Goal: Task Accomplishment & Management: Manage account settings

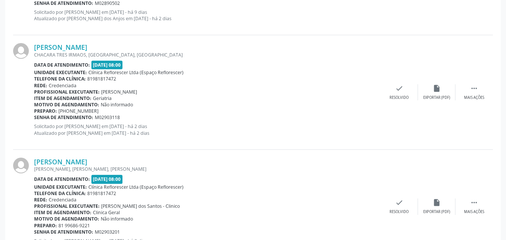
scroll to position [524, 0]
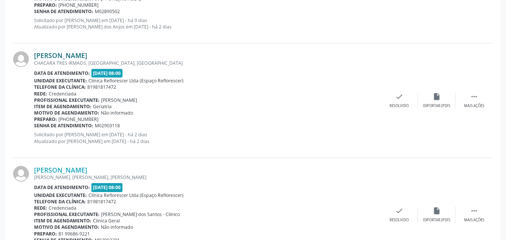
click at [87, 54] on link "Raimundo Jose Almeida Castro" at bounding box center [60, 55] width 53 height 8
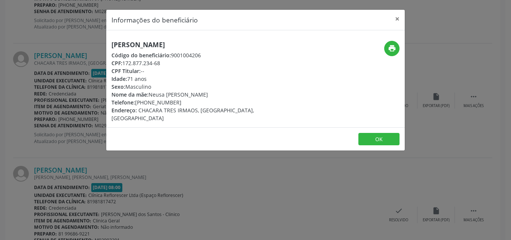
drag, startPoint x: 124, startPoint y: 62, endPoint x: 170, endPoint y: 64, distance: 46.1
click at [170, 64] on div "CPF: 172.877.234-68" at bounding box center [206, 63] width 189 height 8
copy div "172.877.234-68"
click at [373, 135] on button "OK" at bounding box center [379, 139] width 41 height 13
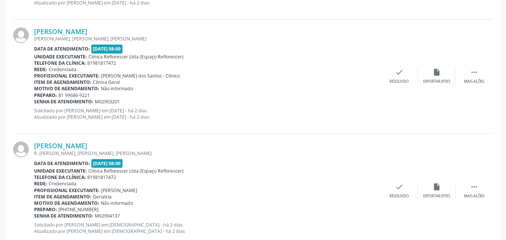
scroll to position [674, 0]
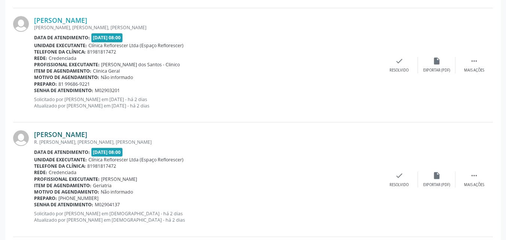
click at [80, 133] on link "[PERSON_NAME]" at bounding box center [60, 134] width 53 height 8
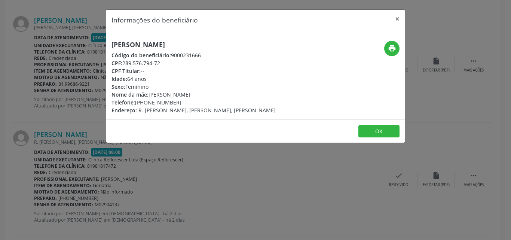
drag, startPoint x: 123, startPoint y: 62, endPoint x: 157, endPoint y: 64, distance: 34.2
click at [161, 64] on div "CPF: 289.576.794-72" at bounding box center [194, 63] width 164 height 8
copy div "289.576.794-72"
click at [382, 138] on button "OK" at bounding box center [379, 131] width 41 height 13
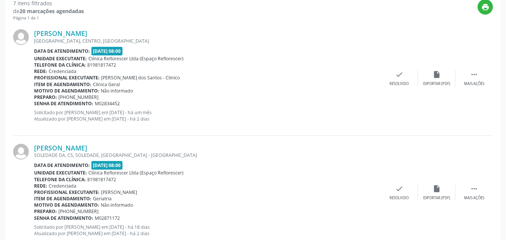
scroll to position [199, 0]
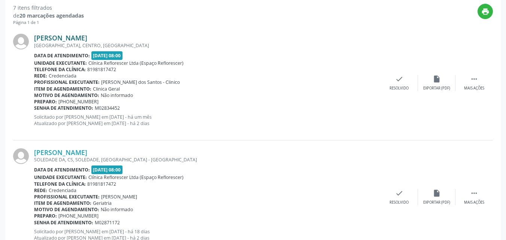
click at [86, 41] on link "Ana Maria Goncalves Guerra" at bounding box center [60, 38] width 53 height 8
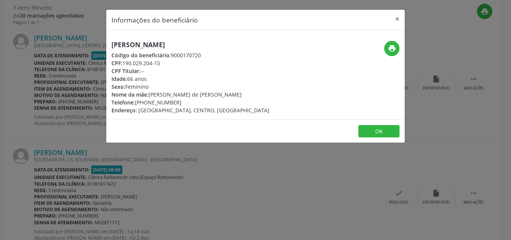
drag, startPoint x: 124, startPoint y: 63, endPoint x: 166, endPoint y: 63, distance: 41.6
click at [166, 63] on div "CPF: 190.029.204-15" at bounding box center [191, 63] width 158 height 8
copy div "190.029.204-15"
click at [365, 133] on button "OK" at bounding box center [379, 131] width 41 height 13
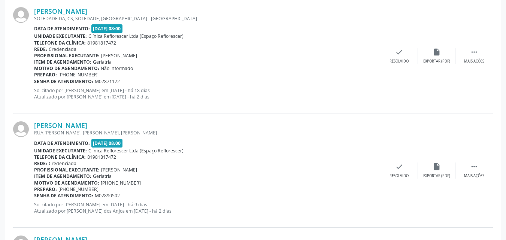
scroll to position [498, 0]
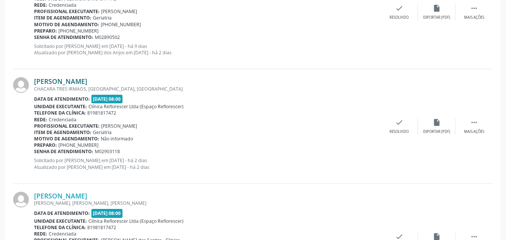
click at [82, 81] on link "Raimundo Jose Almeida Castro" at bounding box center [60, 81] width 53 height 8
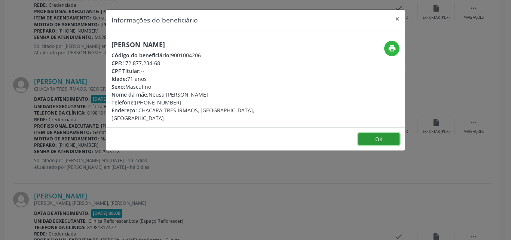
click at [374, 134] on button "OK" at bounding box center [379, 139] width 41 height 13
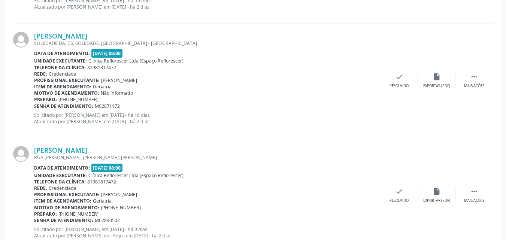
scroll to position [311, 0]
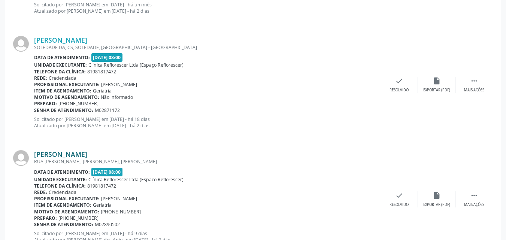
click at [67, 154] on link "Creusa da Silva Oliveira" at bounding box center [60, 154] width 53 height 8
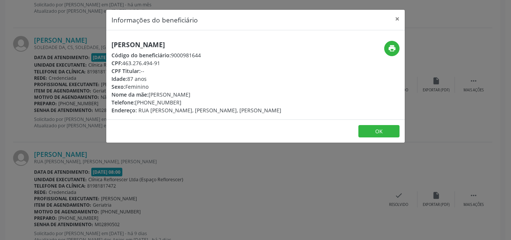
drag, startPoint x: 128, startPoint y: 65, endPoint x: 171, endPoint y: 65, distance: 42.3
click at [171, 65] on div "CPF: 463.276.494-91" at bounding box center [197, 63] width 170 height 8
copy div "463.276.494-91"
click at [375, 130] on button "OK" at bounding box center [379, 131] width 41 height 13
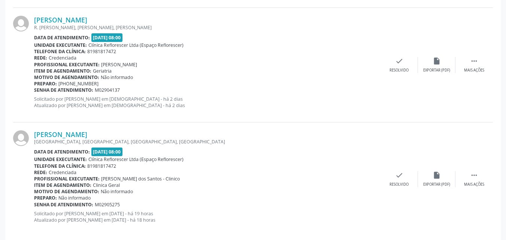
scroll to position [798, 0]
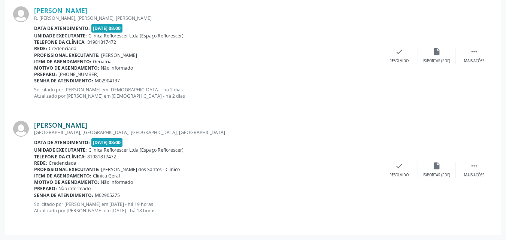
click at [87, 121] on link "Maria de Fatima da Silva Cavalcanti" at bounding box center [60, 125] width 53 height 8
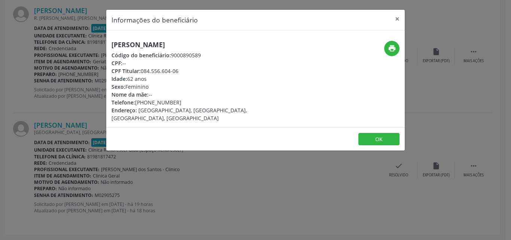
click at [18, 82] on div "Informações do beneficiário × Maria de Fatima da Silva Cavalcanti Código do ben…" at bounding box center [255, 120] width 511 height 240
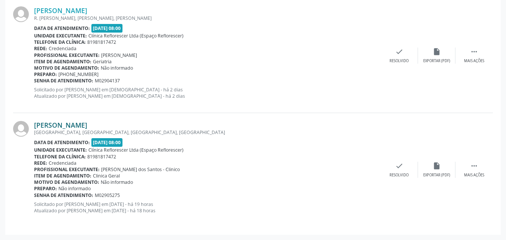
click at [83, 123] on link "Maria de Fatima da Silva Cavalcanti" at bounding box center [60, 125] width 53 height 8
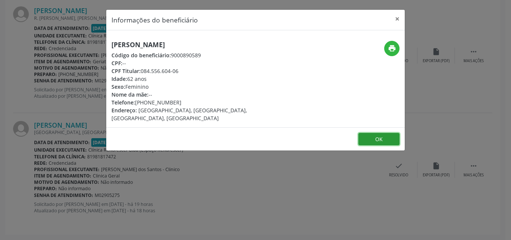
click at [385, 133] on button "OK" at bounding box center [379, 139] width 41 height 13
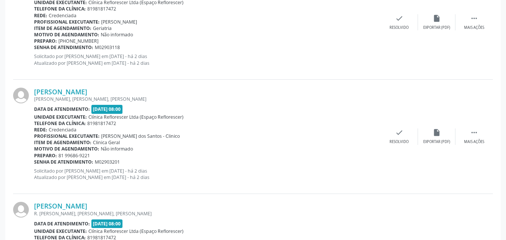
scroll to position [611, 0]
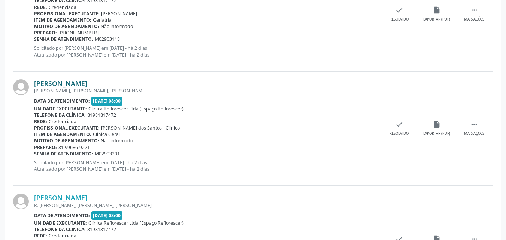
click at [87, 82] on link "Angela Maria da Silva Ramos" at bounding box center [60, 83] width 53 height 8
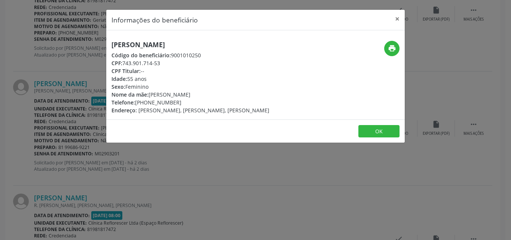
drag, startPoint x: 124, startPoint y: 61, endPoint x: 168, endPoint y: 62, distance: 43.4
click at [168, 62] on div "CPF: 743.901.714-53" at bounding box center [191, 63] width 158 height 8
copy div "743.901.714-53"
click at [368, 132] on button "OK" at bounding box center [379, 131] width 41 height 13
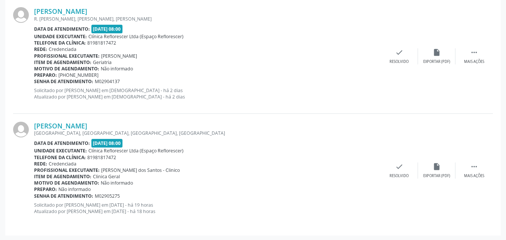
scroll to position [798, 0]
click at [87, 124] on link "Maria de Fatima da Silva Cavalcanti" at bounding box center [60, 125] width 53 height 8
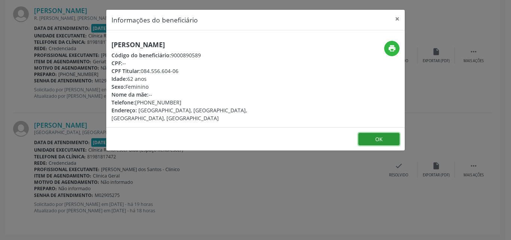
click at [377, 133] on button "OK" at bounding box center [379, 139] width 41 height 13
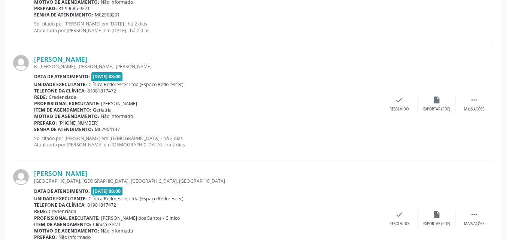
scroll to position [496, 0]
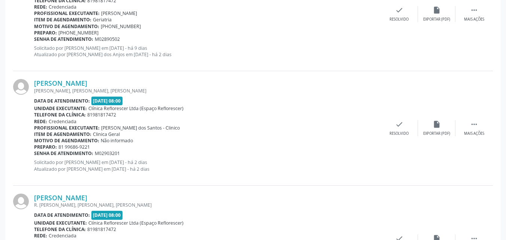
click at [223, 30] on div "Preparo: [PHONE_NUMBER]" at bounding box center [207, 33] width 346 height 6
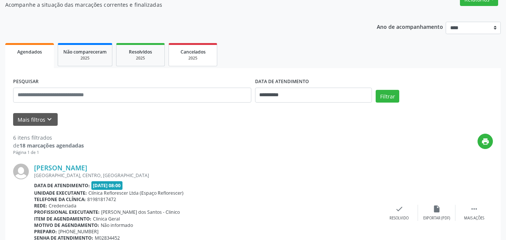
scroll to position [75, 0]
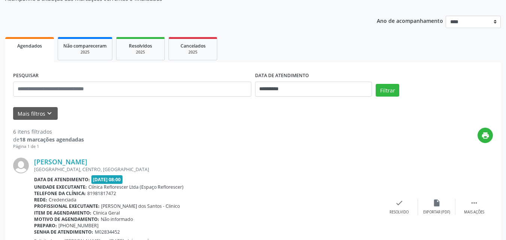
click at [280, 170] on div "[GEOGRAPHIC_DATA], CENTRO, [GEOGRAPHIC_DATA]" at bounding box center [207, 169] width 346 height 6
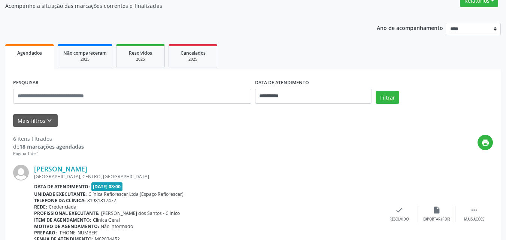
scroll to position [75, 0]
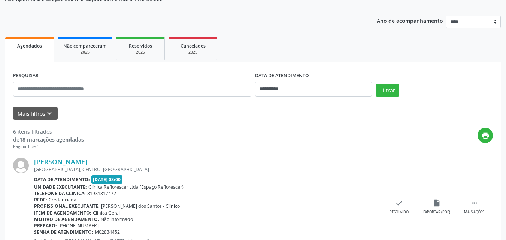
click at [297, 164] on div "[PERSON_NAME]" at bounding box center [207, 162] width 346 height 8
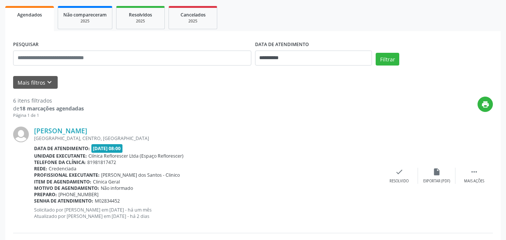
scroll to position [187, 0]
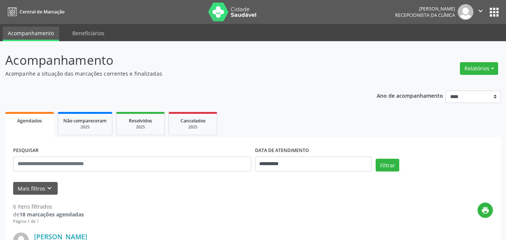
click at [242, 70] on p "Acompanhe a situação das marcações correntes e finalizadas" at bounding box center [178, 74] width 347 height 8
click at [253, 73] on p "Acompanhe a situação das marcações correntes e finalizadas" at bounding box center [178, 74] width 347 height 8
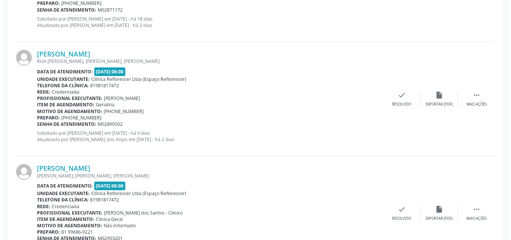
scroll to position [412, 0]
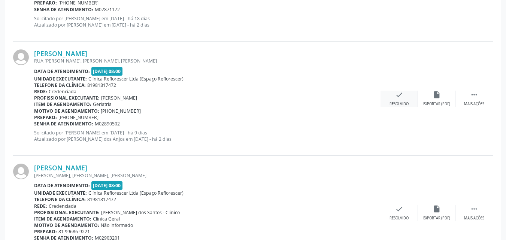
click at [392, 104] on div "Resolvido" at bounding box center [398, 103] width 19 height 5
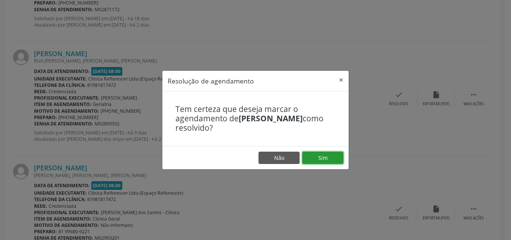
click at [332, 157] on button "Sim" at bounding box center [323, 158] width 41 height 13
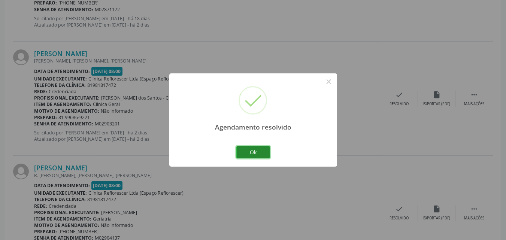
click at [256, 155] on button "Ok" at bounding box center [253, 152] width 34 height 13
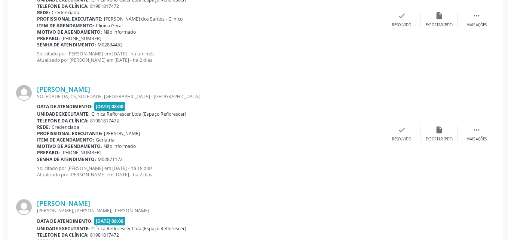
scroll to position [187, 0]
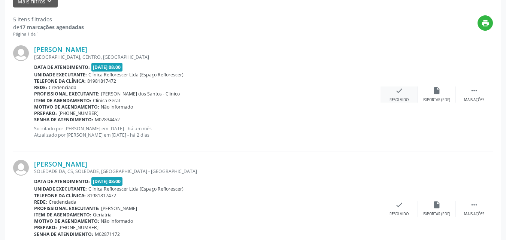
click at [404, 93] on div "check Resolvido" at bounding box center [398, 94] width 37 height 16
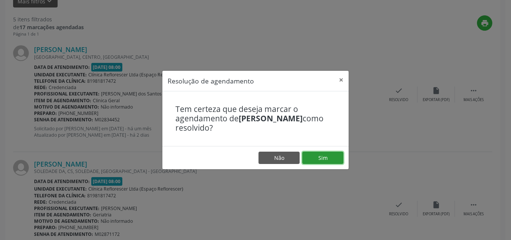
click at [334, 161] on button "Sim" at bounding box center [323, 158] width 41 height 13
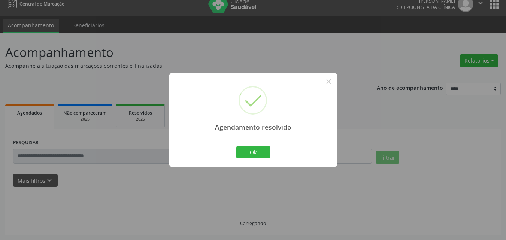
scroll to position [16, 0]
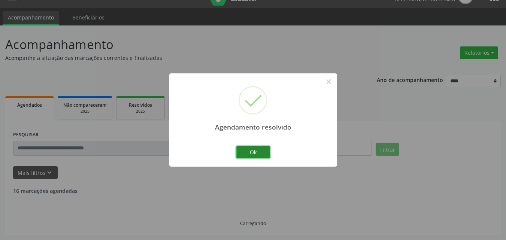
click at [250, 153] on button "Ok" at bounding box center [253, 152] width 34 height 13
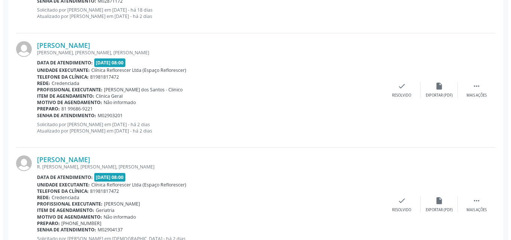
scroll to position [337, 0]
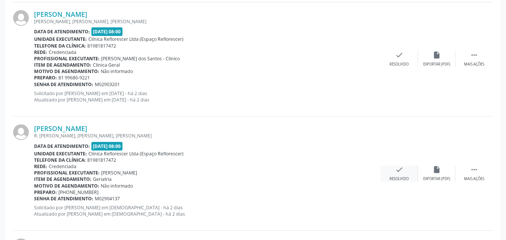
click at [398, 171] on icon "check" at bounding box center [399, 169] width 8 height 8
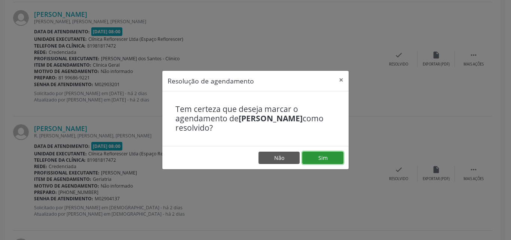
click at [332, 161] on button "Sim" at bounding box center [323, 158] width 41 height 13
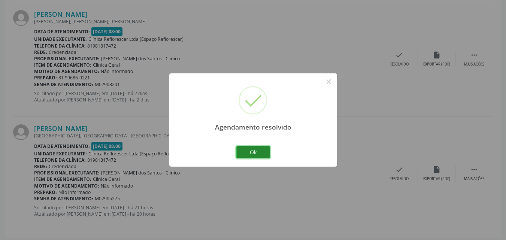
click at [256, 153] on button "Ok" at bounding box center [253, 152] width 34 height 13
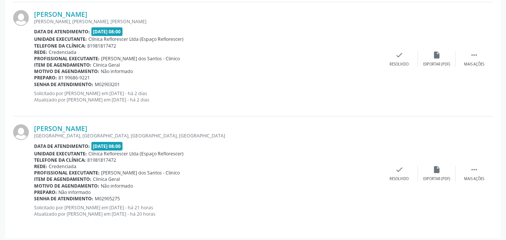
scroll to position [340, 0]
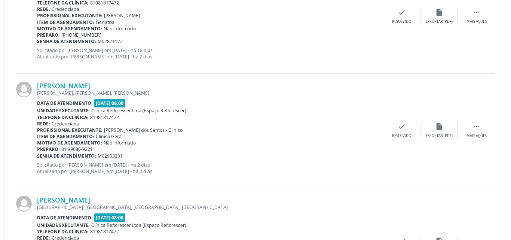
scroll to position [340, 0]
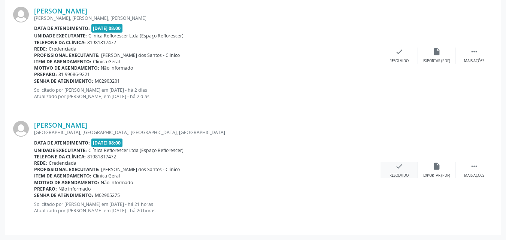
click at [397, 174] on div "Resolvido" at bounding box center [398, 175] width 19 height 5
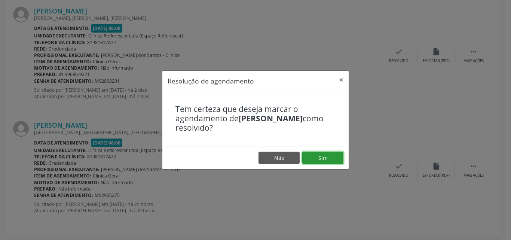
click at [320, 160] on button "Sim" at bounding box center [323, 158] width 41 height 13
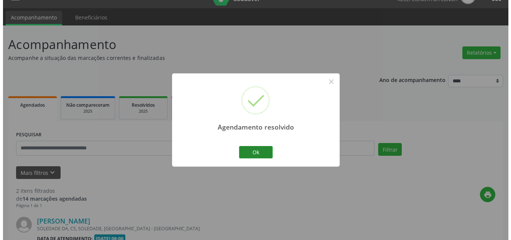
scroll to position [226, 0]
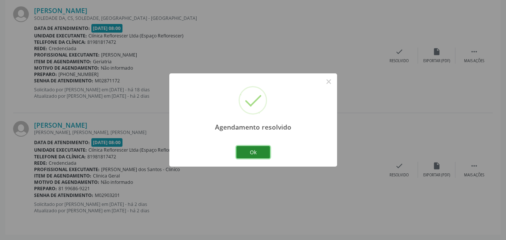
click at [260, 154] on button "Ok" at bounding box center [253, 152] width 34 height 13
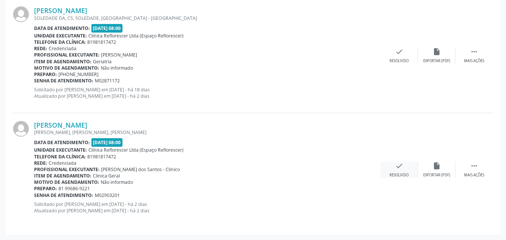
click at [395, 171] on div "check Resolvido" at bounding box center [398, 170] width 37 height 16
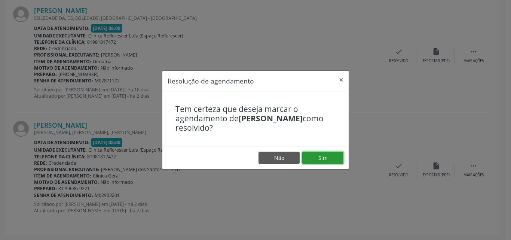
click at [316, 157] on button "Sim" at bounding box center [323, 158] width 41 height 13
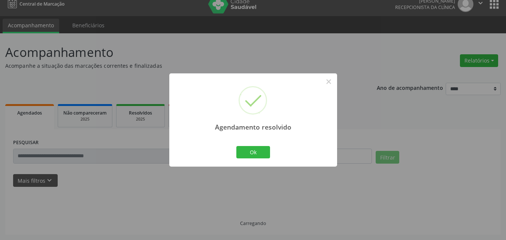
scroll to position [112, 0]
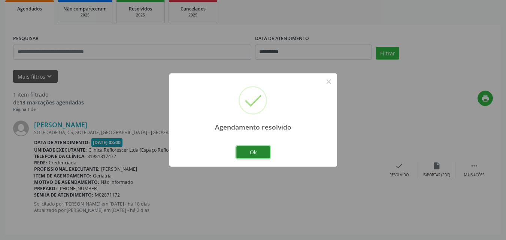
click at [253, 152] on button "Ok" at bounding box center [253, 152] width 34 height 13
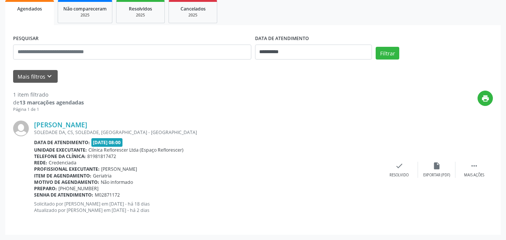
click at [309, 134] on div "SOLEDADE DA, CS, SOLEDADE, [GEOGRAPHIC_DATA] - [GEOGRAPHIC_DATA]" at bounding box center [207, 132] width 346 height 6
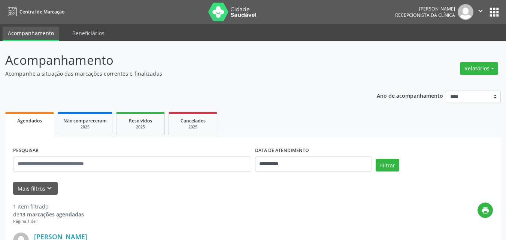
click at [318, 75] on p "Acompanhe a situação das marcações correntes e finalizadas" at bounding box center [178, 74] width 347 height 8
click at [276, 73] on p "Acompanhe a situação das marcações correntes e finalizadas" at bounding box center [178, 74] width 347 height 8
click at [231, 92] on div "**********" at bounding box center [252, 215] width 495 height 261
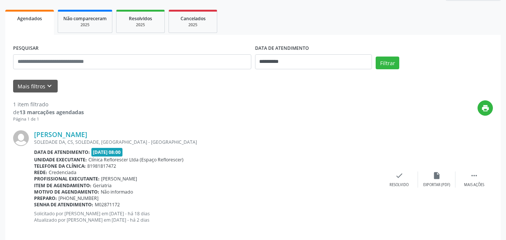
scroll to position [112, 0]
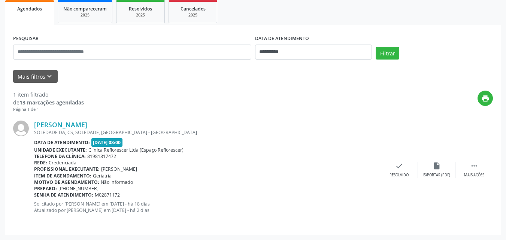
click at [240, 88] on div "1 item filtrado de 13 marcações agendadas Página 1 de 1 print [PERSON_NAME] [PE…" at bounding box center [253, 155] width 480 height 144
drag, startPoint x: 197, startPoint y: 34, endPoint x: 379, endPoint y: 98, distance: 192.9
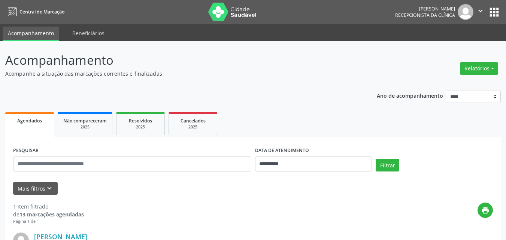
click at [252, 83] on div "**********" at bounding box center [252, 199] width 495 height 296
click at [289, 67] on p "Acompanhamento" at bounding box center [178, 60] width 347 height 19
click at [258, 72] on p "Acompanhe a situação das marcações correntes e finalizadas" at bounding box center [178, 74] width 347 height 8
